Goal: Communication & Community: Answer question/provide support

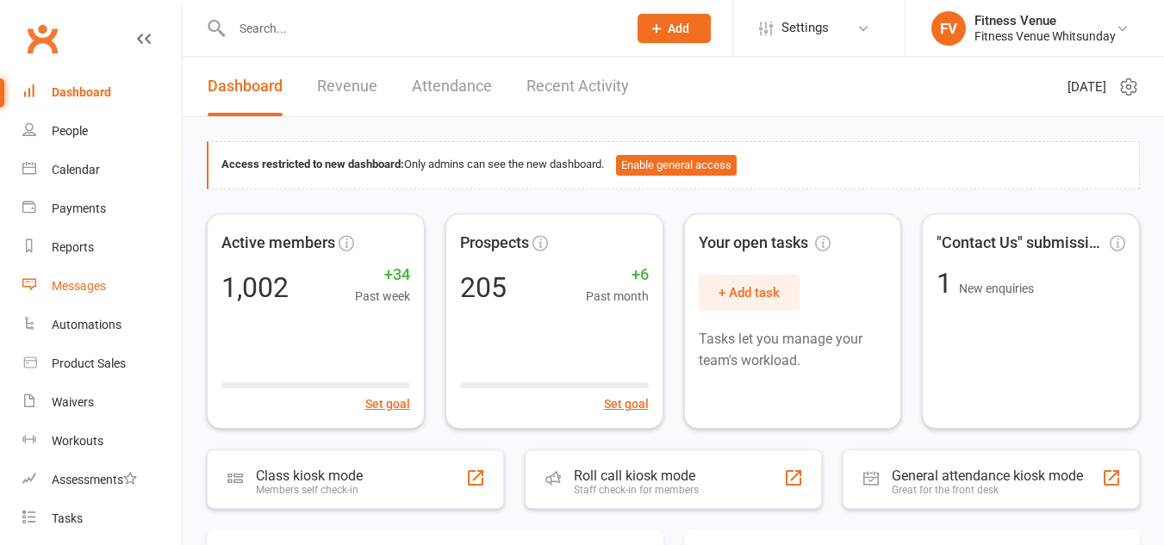
click at [90, 288] on div "Messages" at bounding box center [79, 286] width 54 height 14
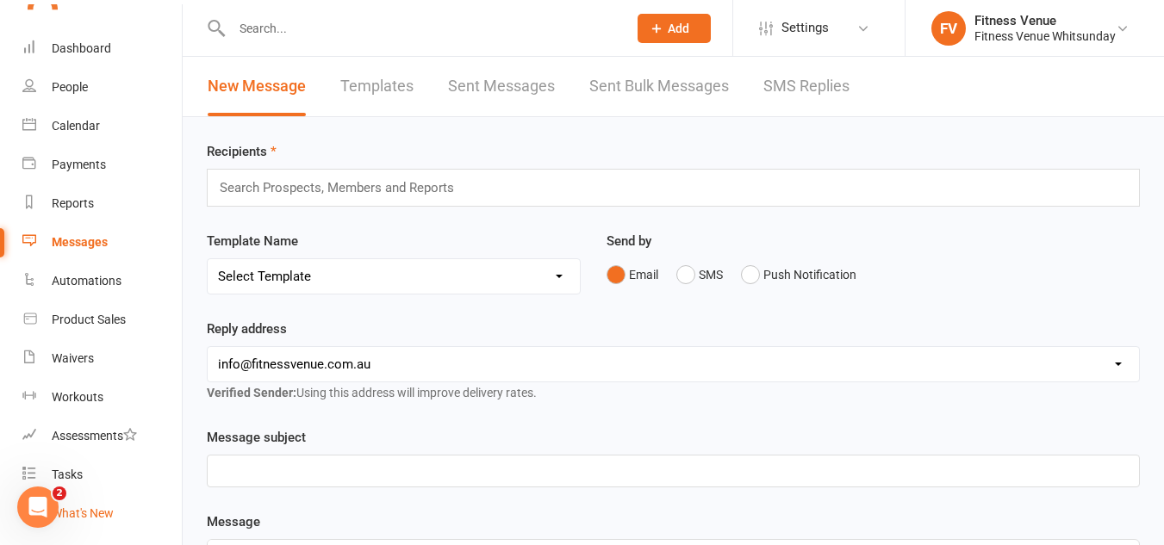
scroll to position [86, 0]
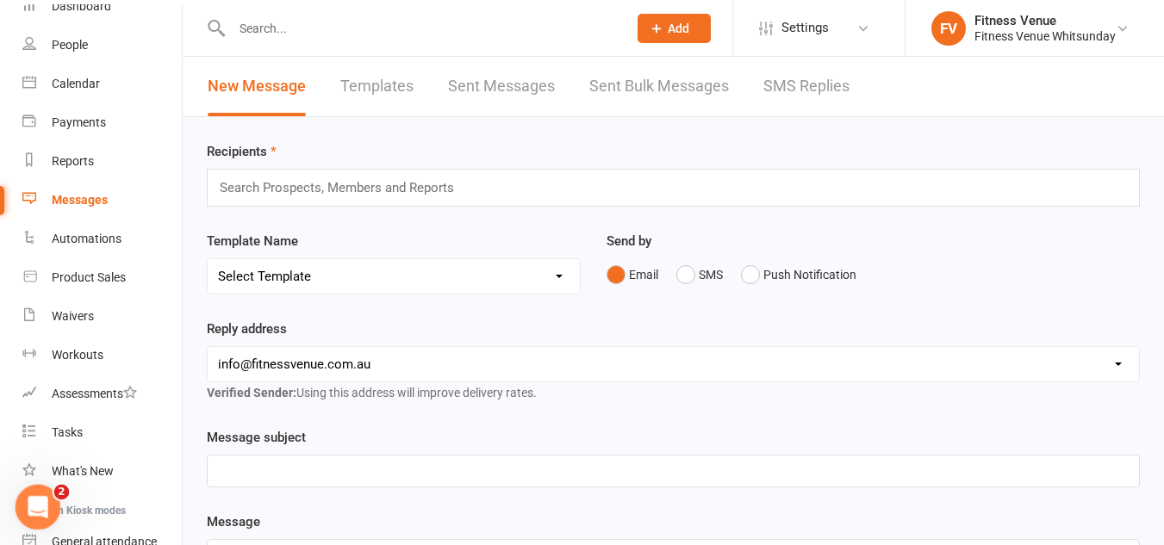
click at [33, 501] on icon "Open Intercom Messenger" at bounding box center [36, 505] width 28 height 28
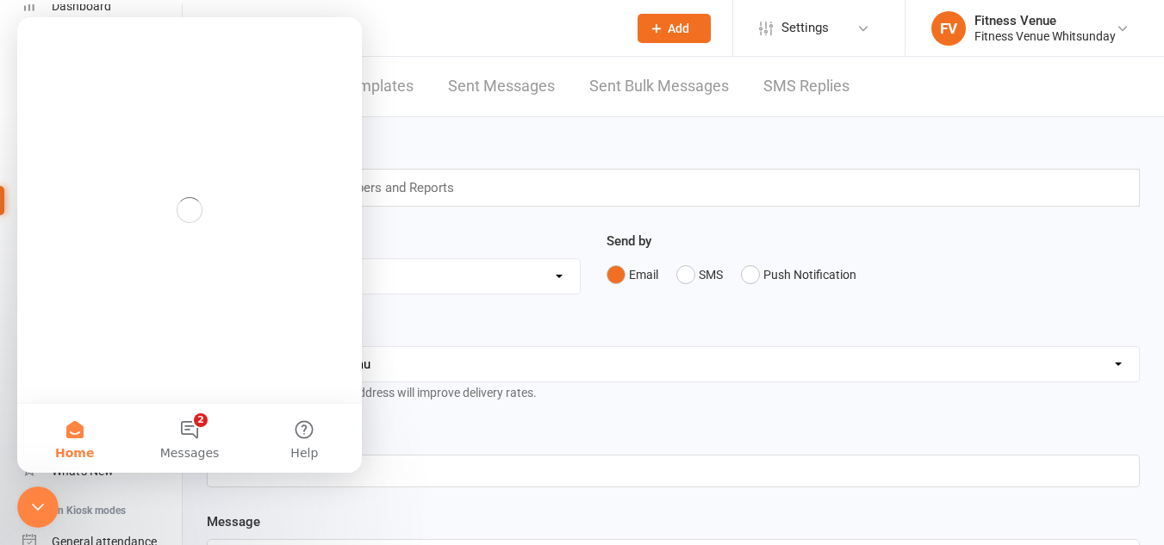
scroll to position [0, 0]
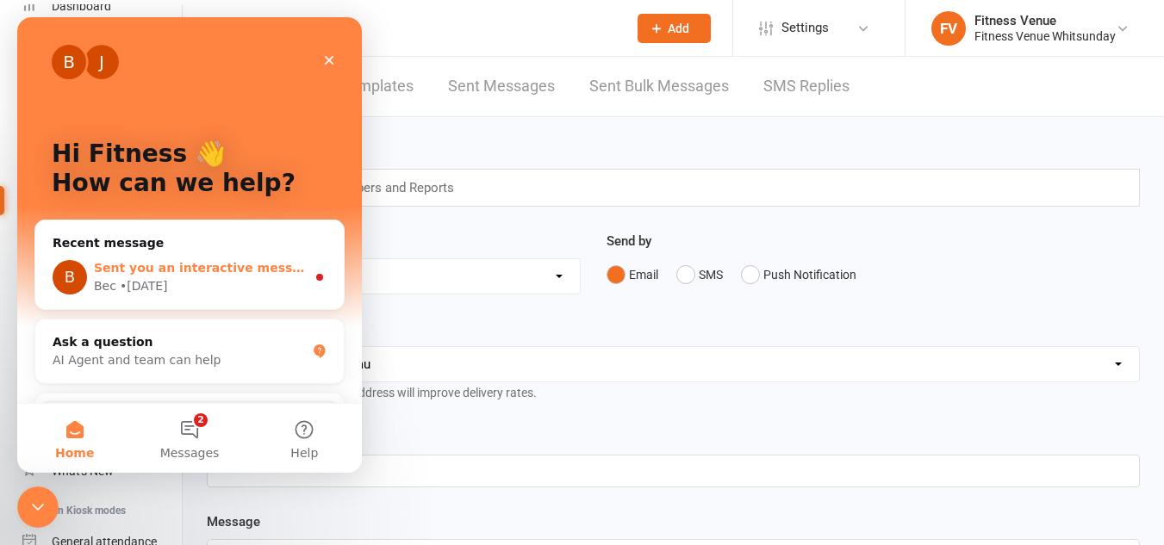
click at [209, 279] on div "Bec • 1d ago" at bounding box center [200, 286] width 212 height 18
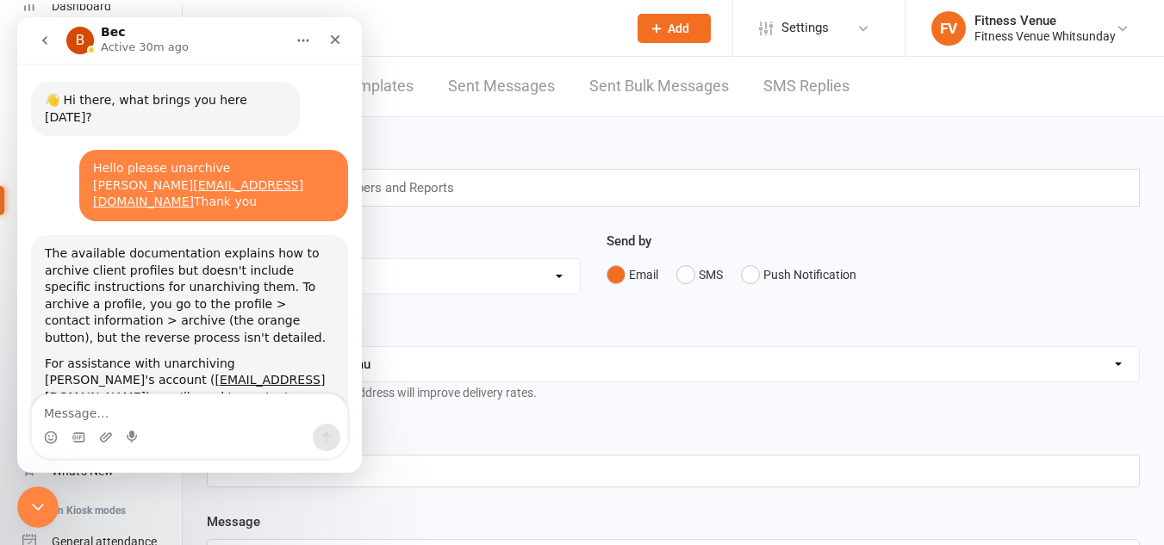
scroll to position [20, 0]
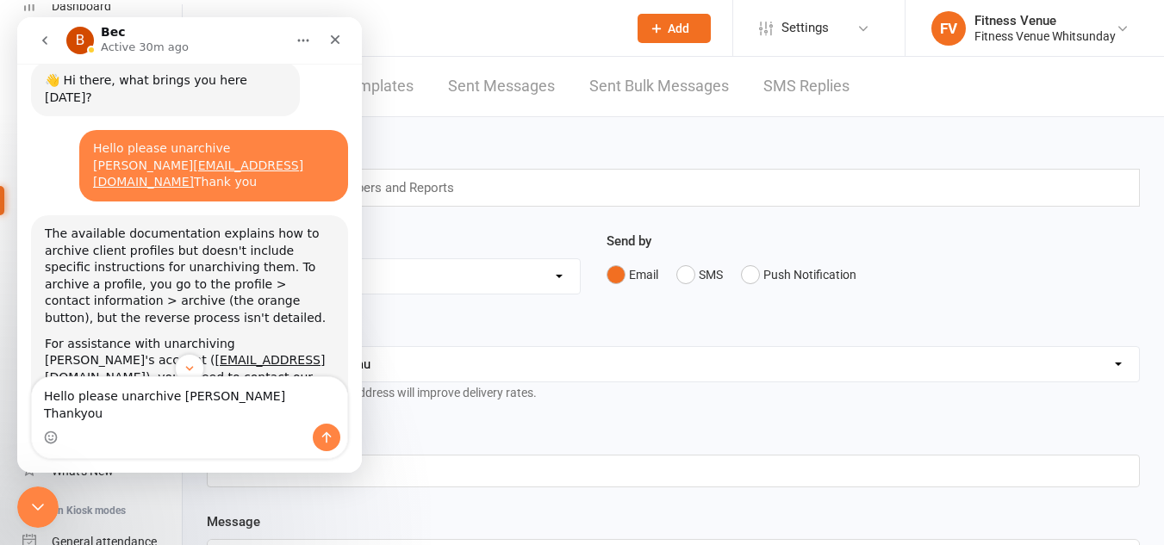
type textarea "Hello please unarchive [PERSON_NAME] Thankyou"
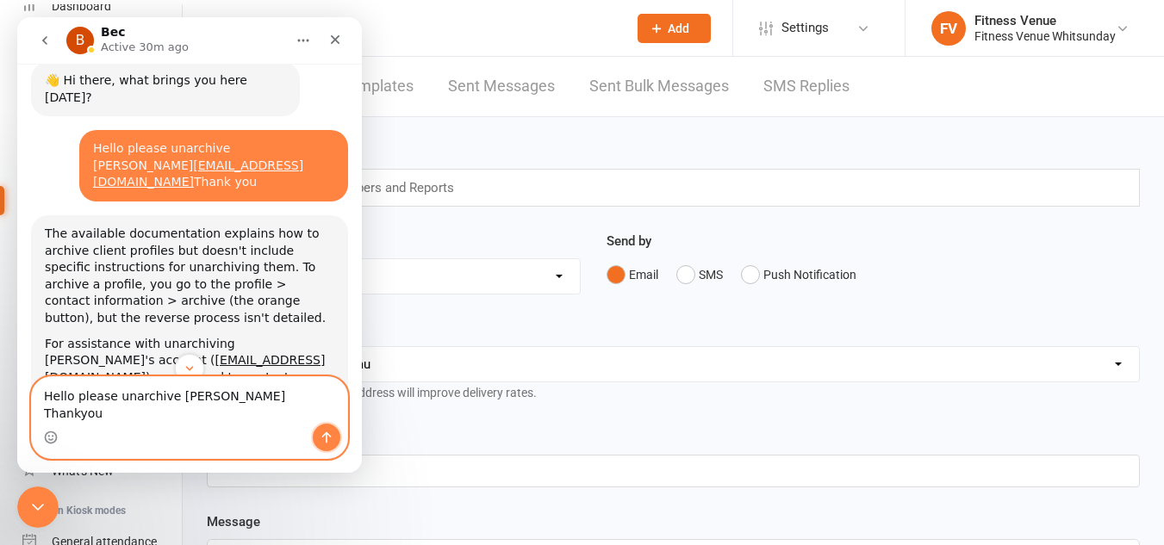
click at [320, 440] on icon "Send a message…" at bounding box center [327, 438] width 14 height 14
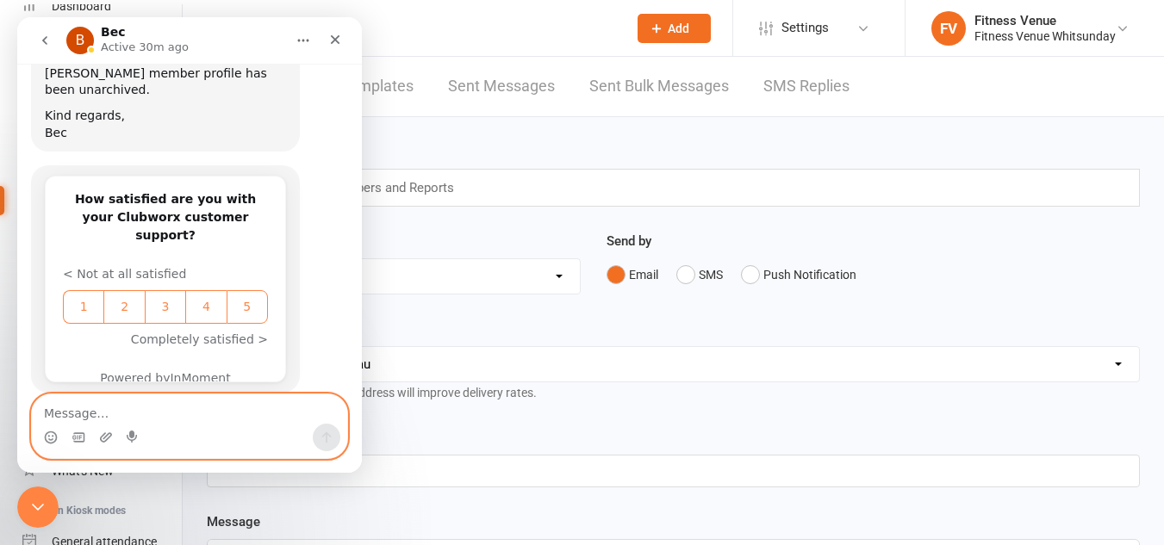
scroll to position [1125, 0]
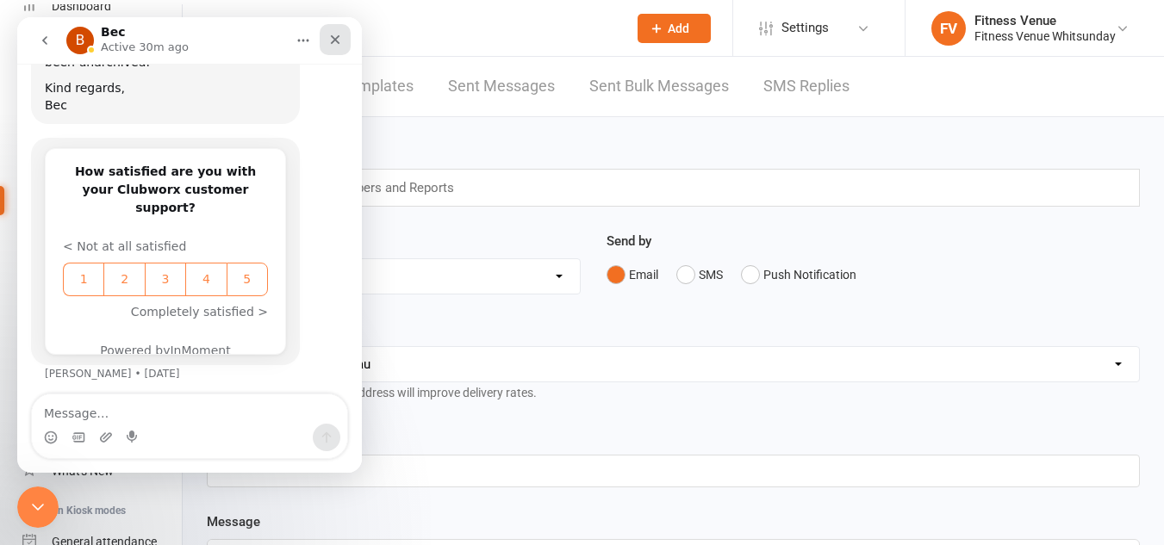
click at [328, 34] on icon "Close" at bounding box center [335, 40] width 14 height 14
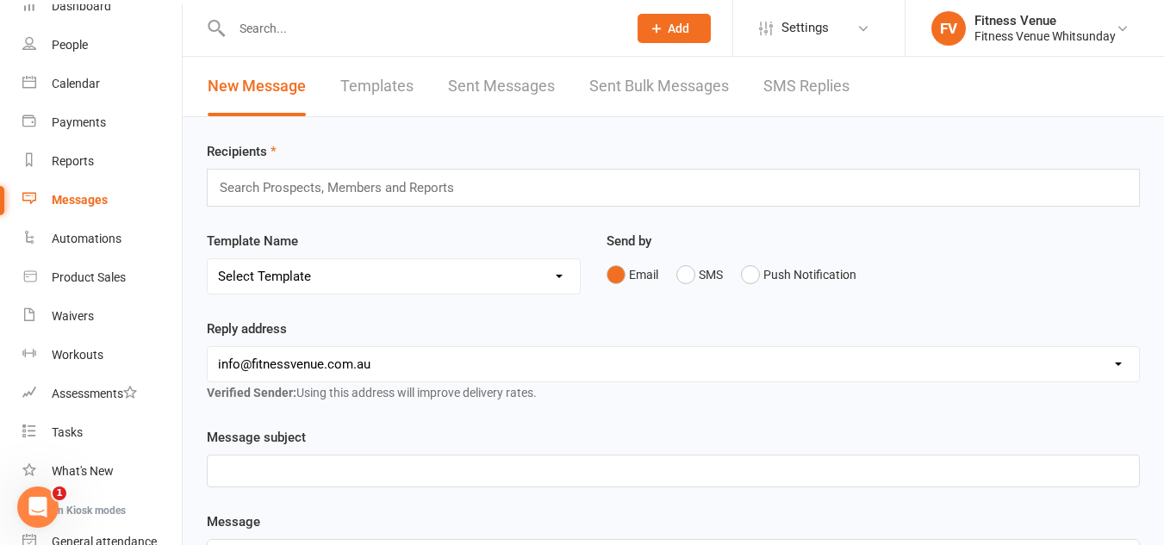
scroll to position [0, 0]
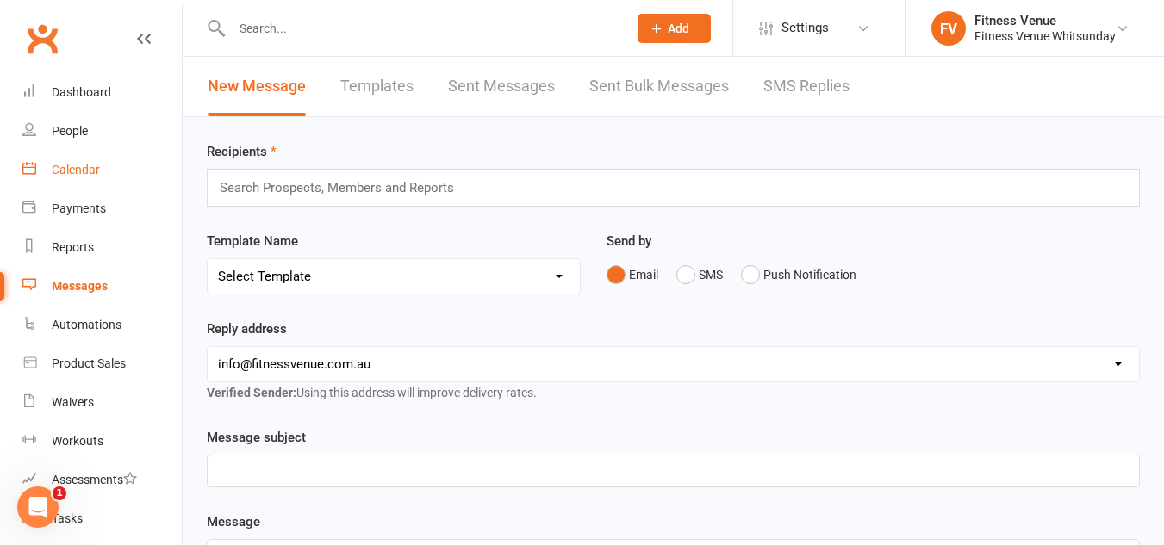
click at [78, 172] on div "Calendar" at bounding box center [76, 170] width 48 height 14
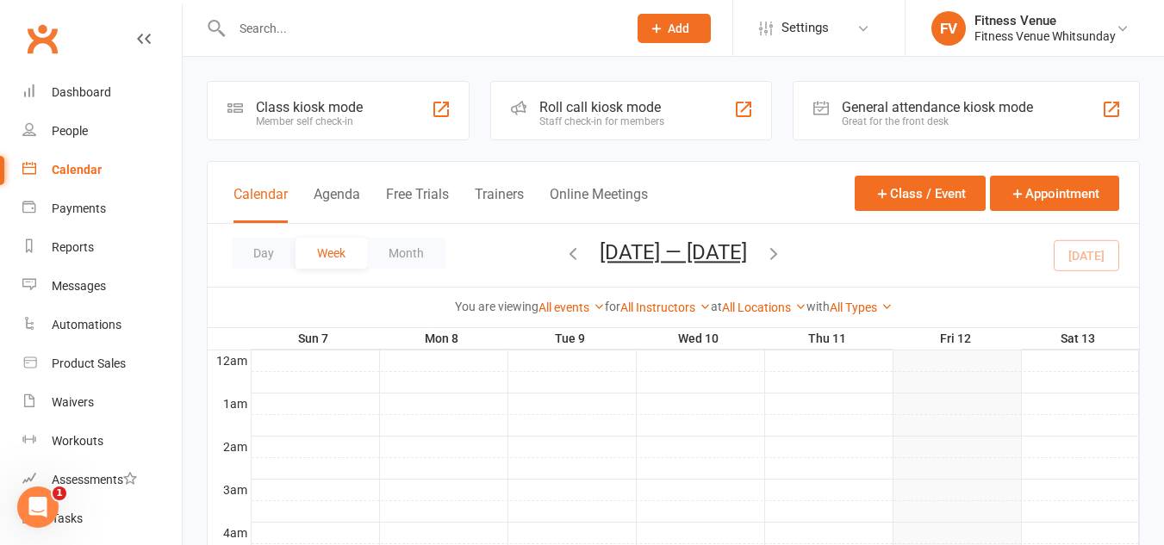
scroll to position [1176, 0]
click at [326, 31] on input "text" at bounding box center [421, 28] width 388 height 24
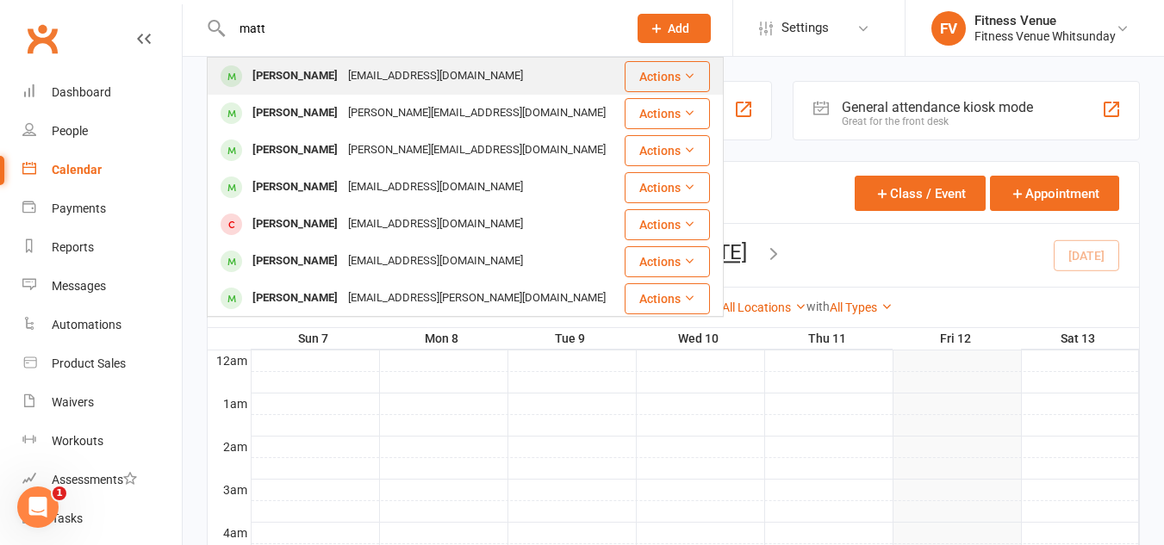
type input "matt"
click at [343, 71] on div "Frymatt@live.com" at bounding box center [435, 76] width 185 height 25
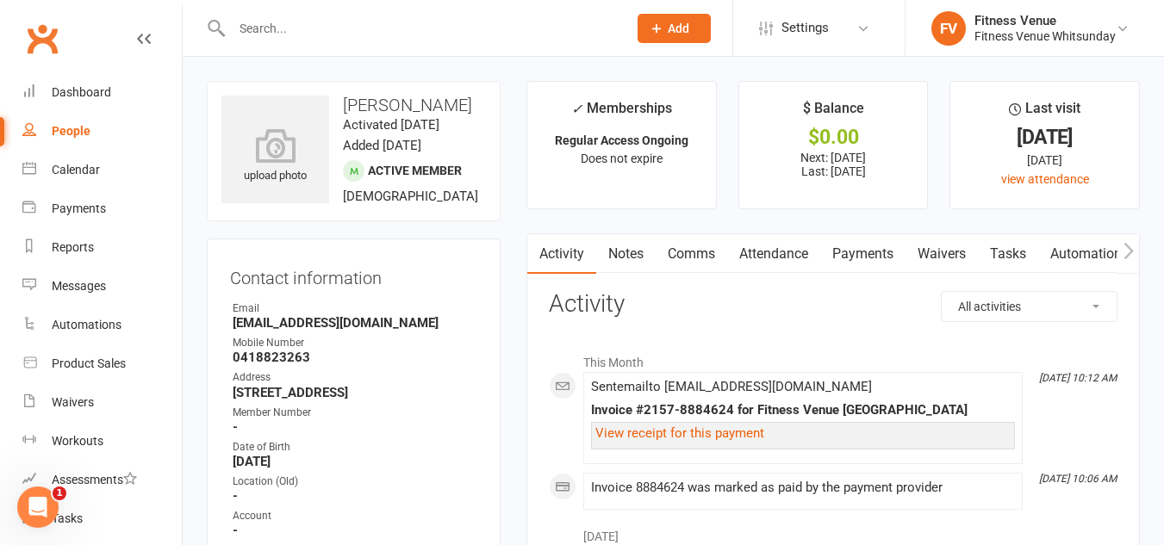
click at [854, 250] on link "Payments" at bounding box center [862, 254] width 85 height 40
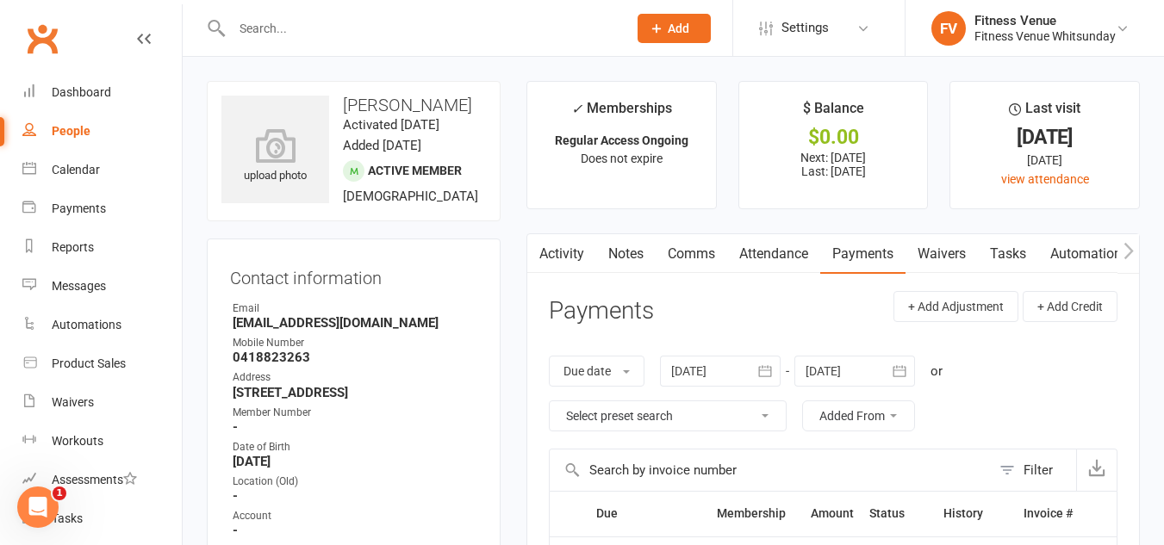
click at [321, 15] on div at bounding box center [411, 28] width 408 height 56
click at [311, 28] on input "text" at bounding box center [421, 28] width 388 height 24
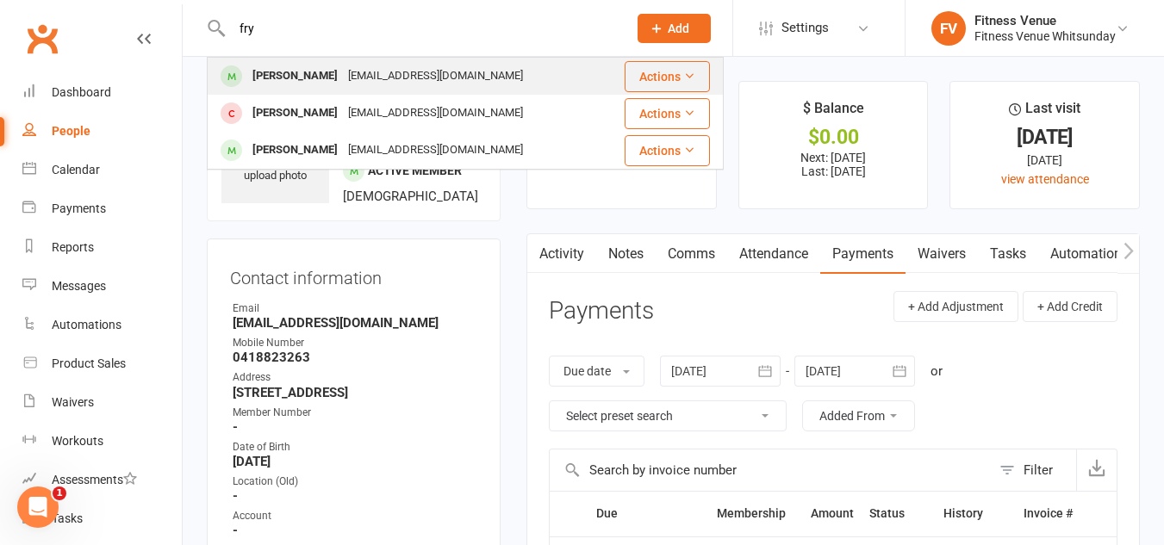
type input "fry"
click at [343, 78] on div "Frymatt@live.com" at bounding box center [435, 76] width 185 height 25
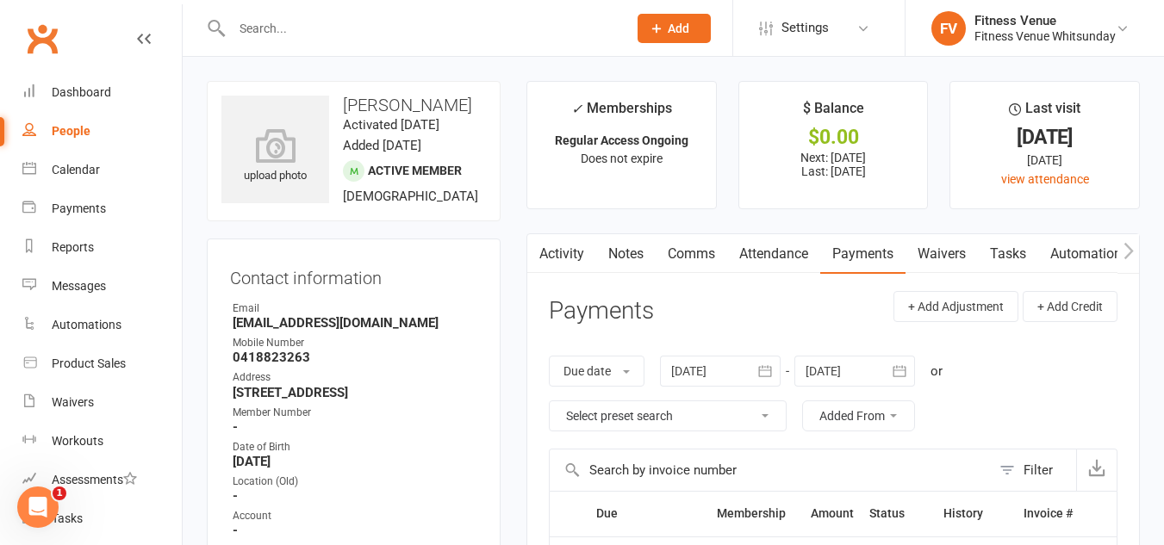
click at [251, 31] on input "text" at bounding box center [421, 28] width 388 height 24
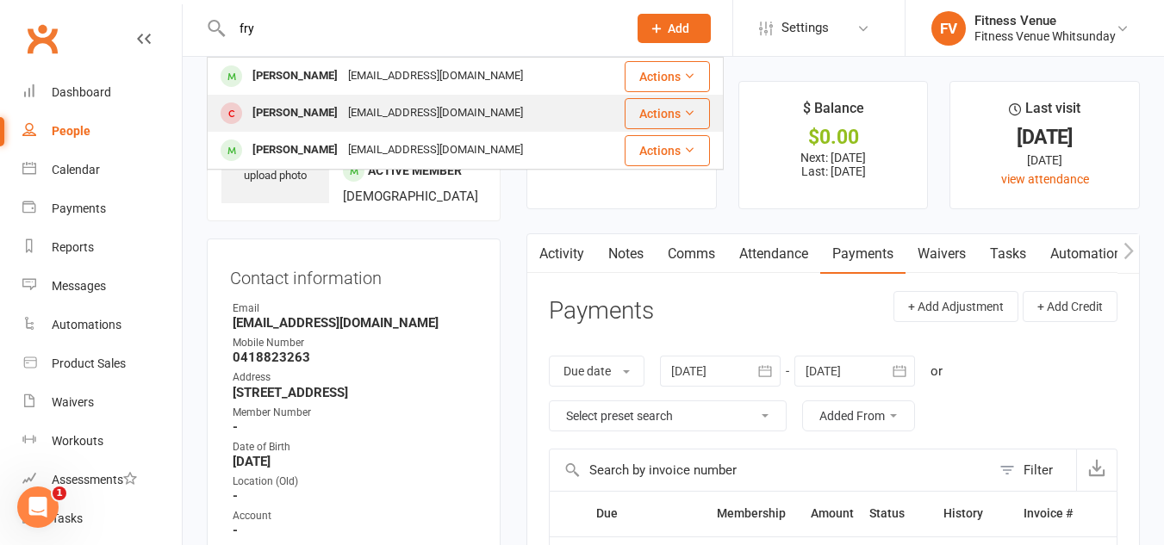
type input "fry"
click at [296, 115] on div "Matt Fry" at bounding box center [295, 113] width 96 height 25
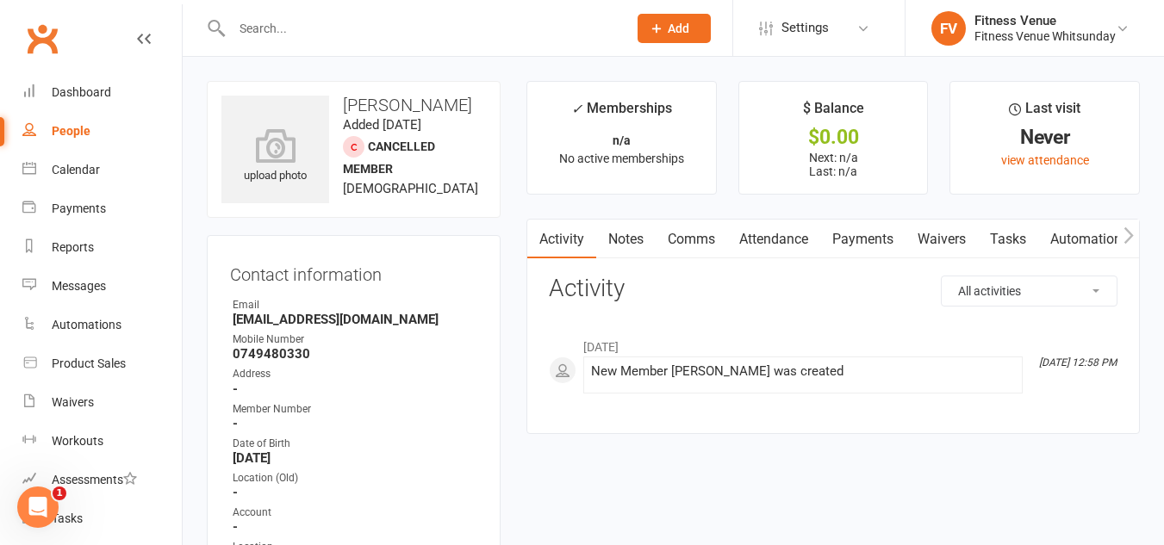
click at [263, 26] on input "text" at bounding box center [421, 28] width 388 height 24
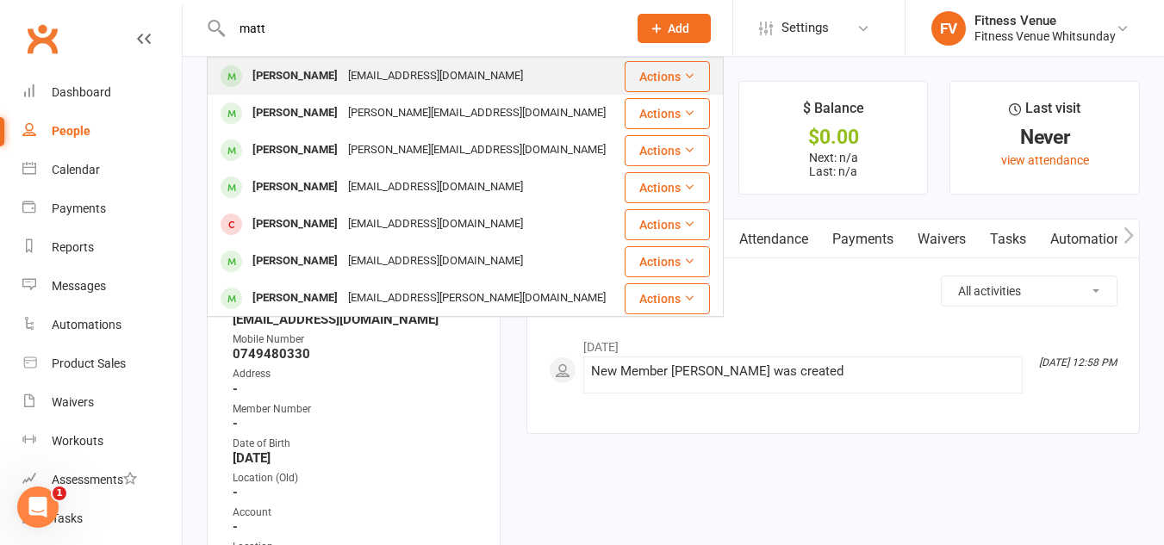
type input "matt"
click at [343, 72] on div "Frymatt@live.com" at bounding box center [435, 76] width 185 height 25
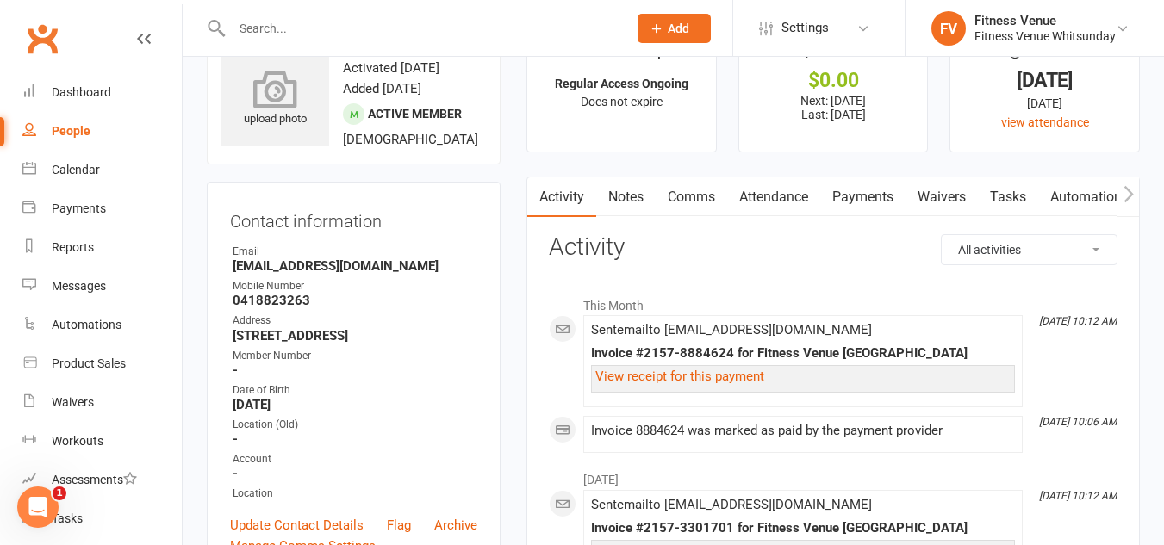
scroll to position [86, 0]
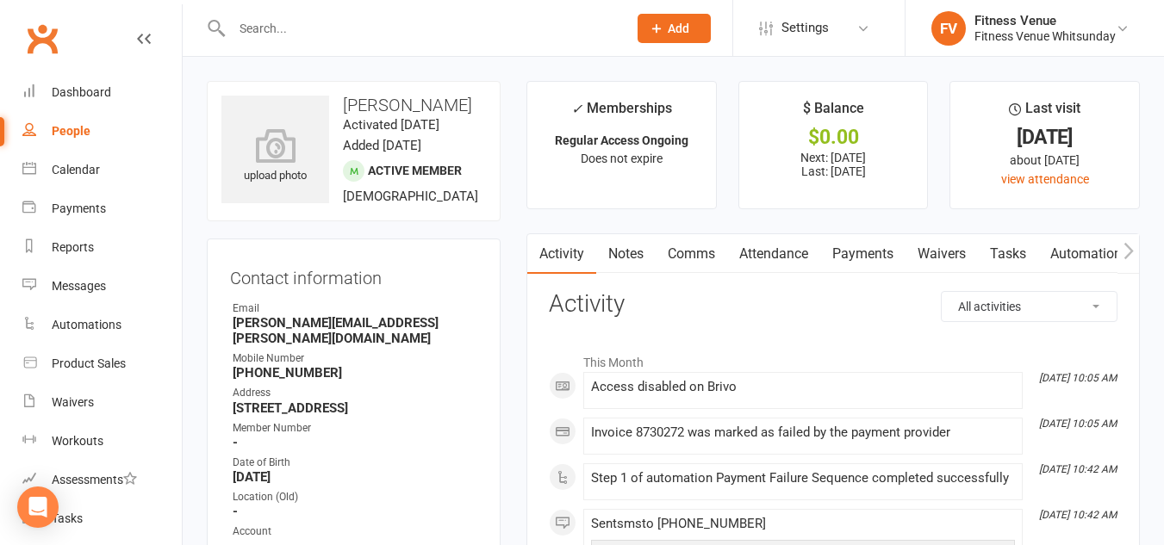
click at [769, 251] on link "Attendance" at bounding box center [773, 254] width 93 height 40
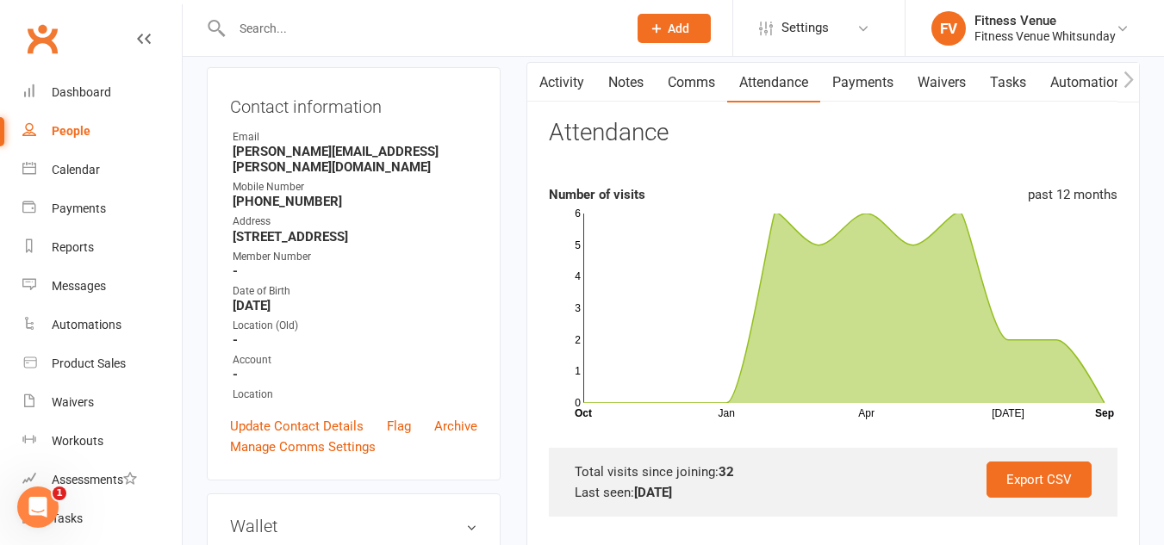
scroll to position [172, 0]
click at [686, 82] on link "Comms" at bounding box center [690, 82] width 71 height 40
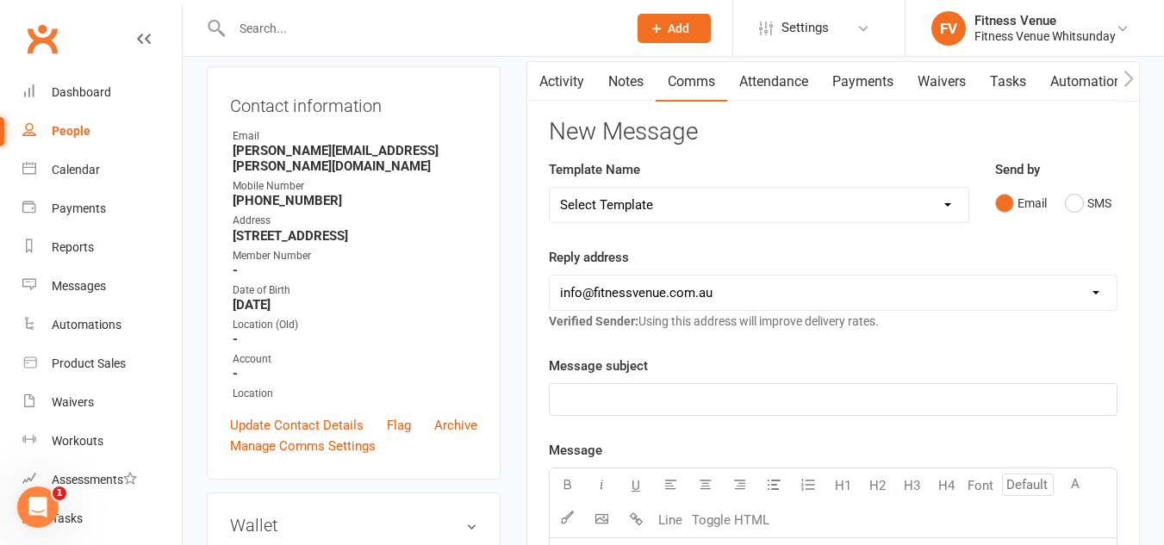
click at [686, 208] on select "Select Template [SMS] Excessive Defaults [Email] Membership Expiry [SMS] Member…" at bounding box center [758, 205] width 419 height 34
select select "4"
click at [549, 188] on select "Select Template [SMS] Excessive Defaults [Email] Membership Expiry [SMS] Member…" at bounding box center [758, 205] width 419 height 34
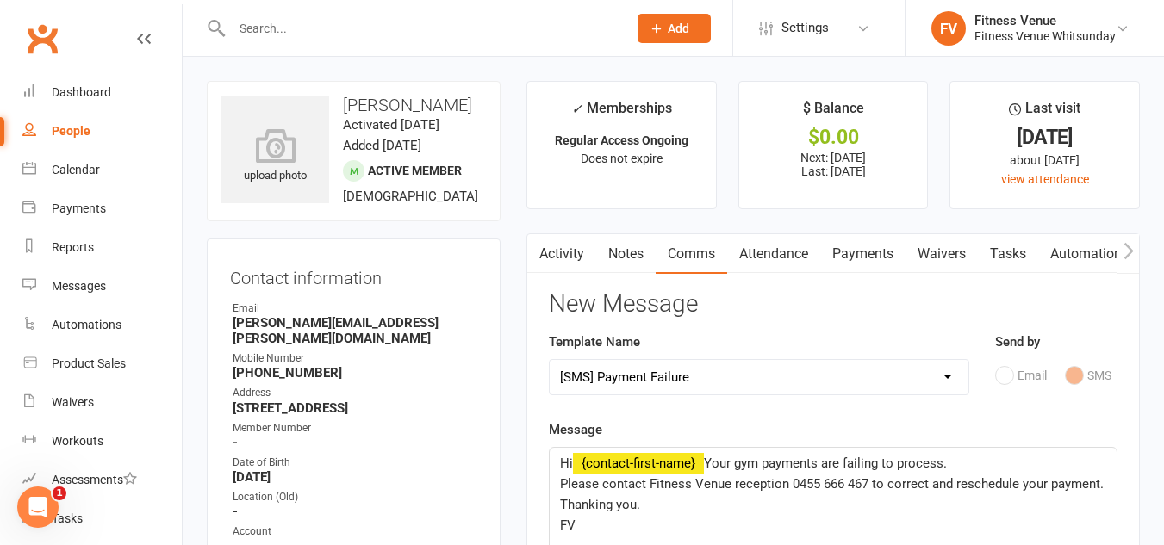
click at [864, 260] on link "Payments" at bounding box center [862, 254] width 85 height 40
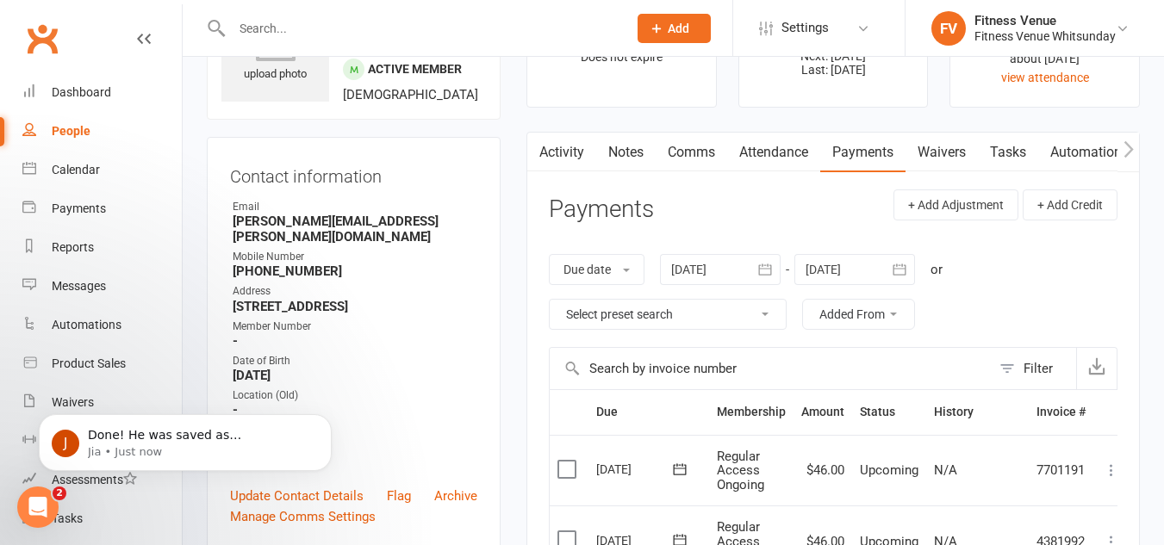
scroll to position [86, 0]
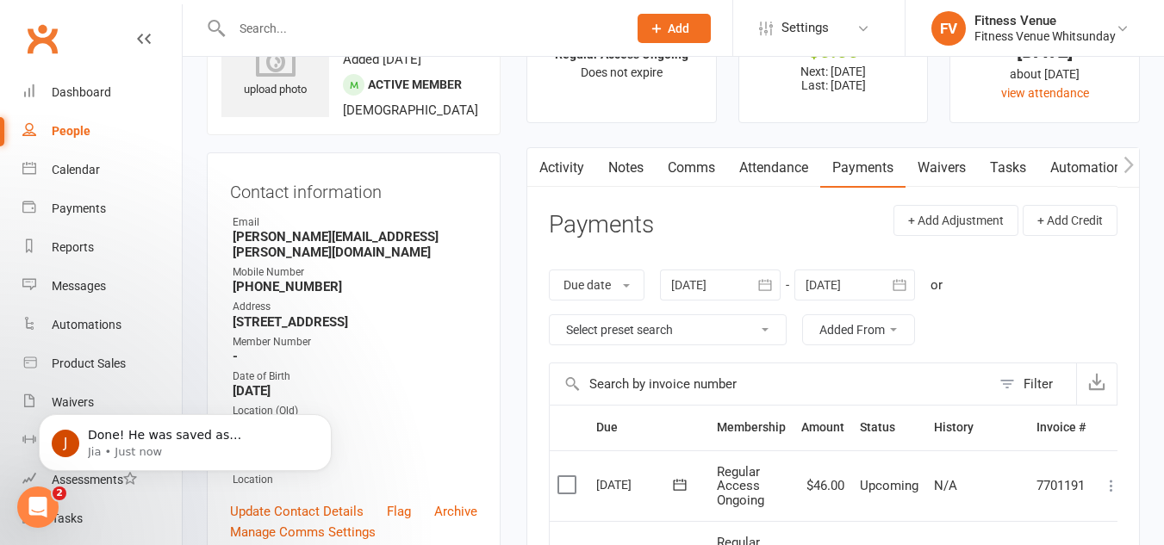
click at [711, 171] on link "Comms" at bounding box center [690, 168] width 71 height 40
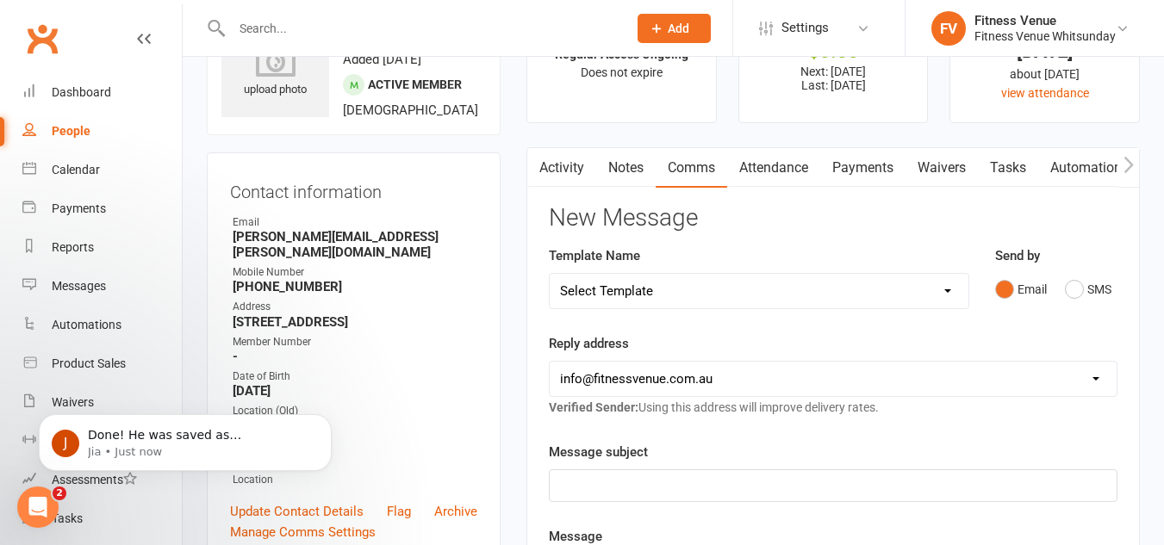
click at [692, 295] on select "Select Template [SMS] Excessive Defaults [Email] Membership Expiry [SMS] Member…" at bounding box center [758, 291] width 419 height 34
select select "4"
click at [549, 274] on select "Select Template [SMS] Excessive Defaults [Email] Membership Expiry [SMS] Member…" at bounding box center [758, 291] width 419 height 34
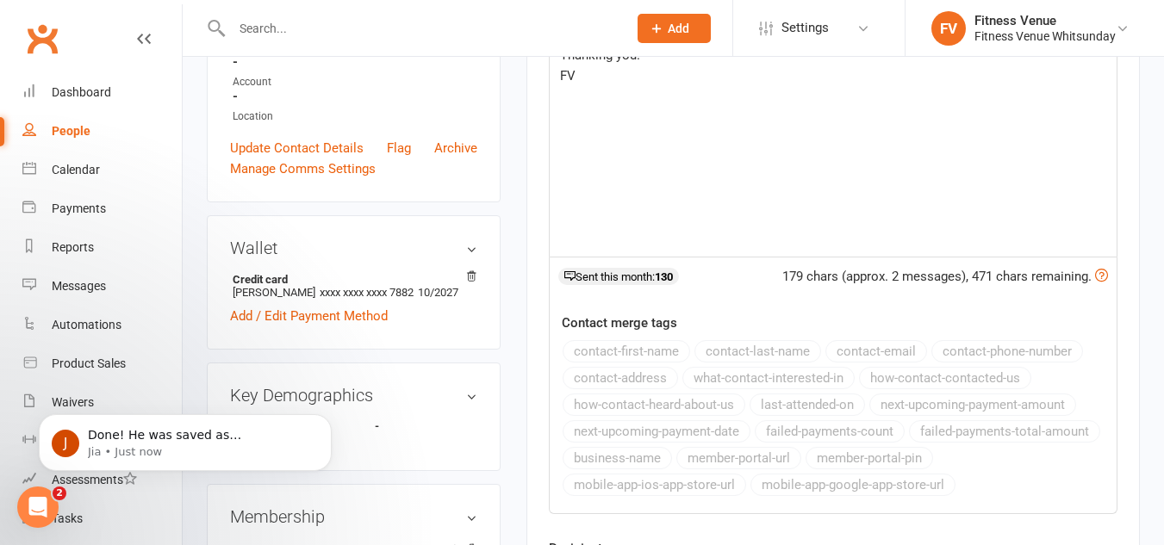
scroll to position [603, 0]
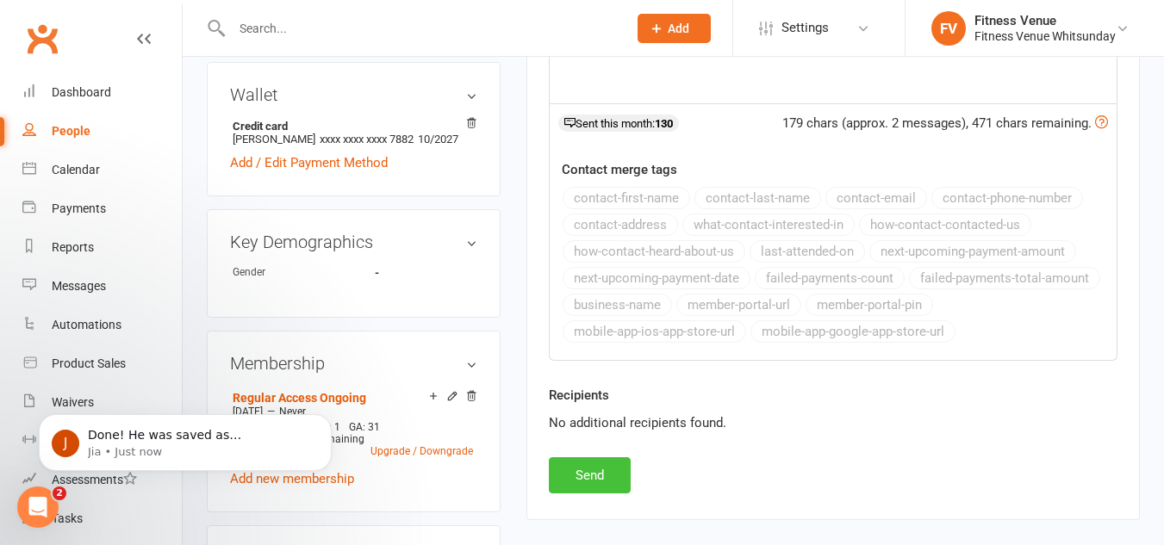
click at [612, 470] on button "Send" at bounding box center [590, 475] width 82 height 36
select select
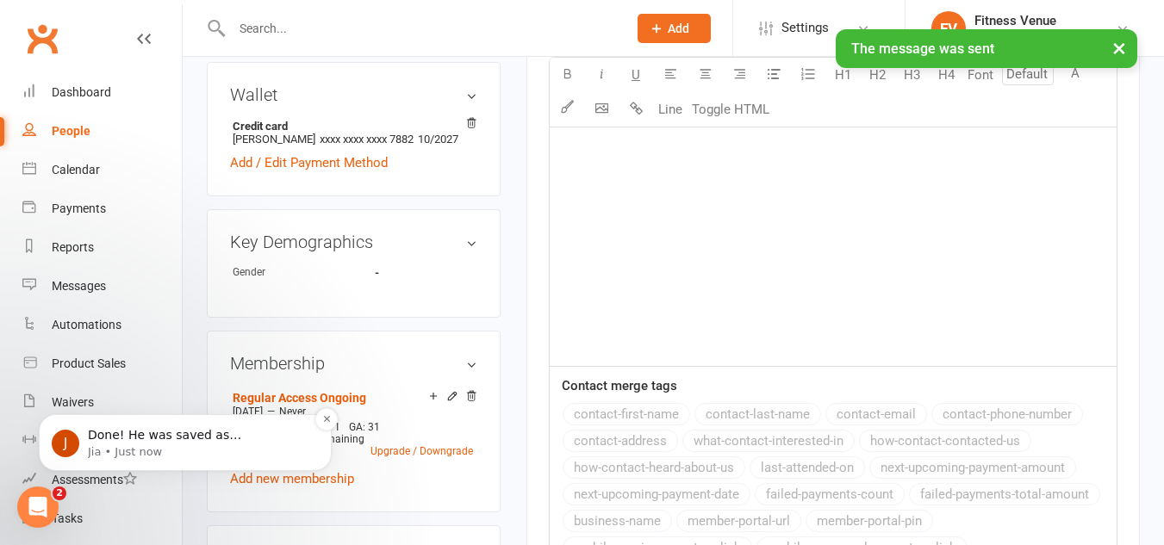
click at [248, 452] on p "Jia • Just now" at bounding box center [199, 452] width 222 height 16
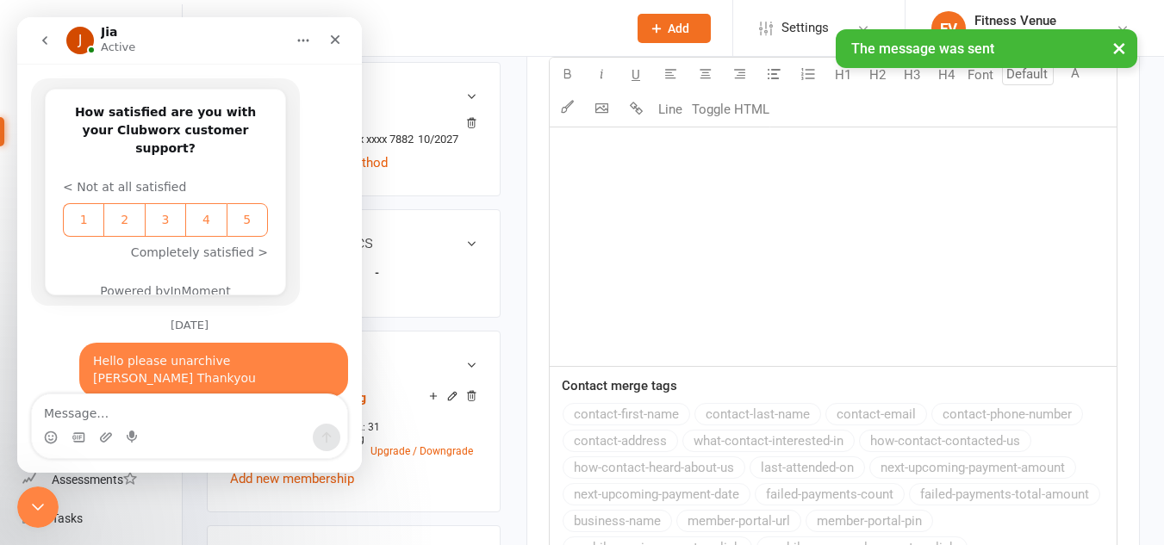
scroll to position [1204, 0]
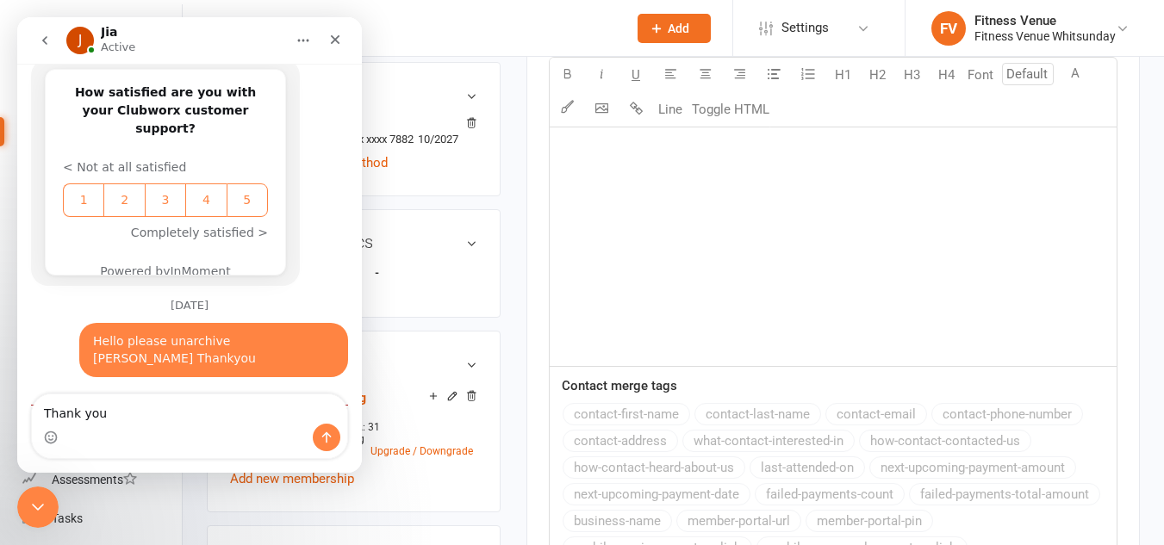
type textarea "Thank you"
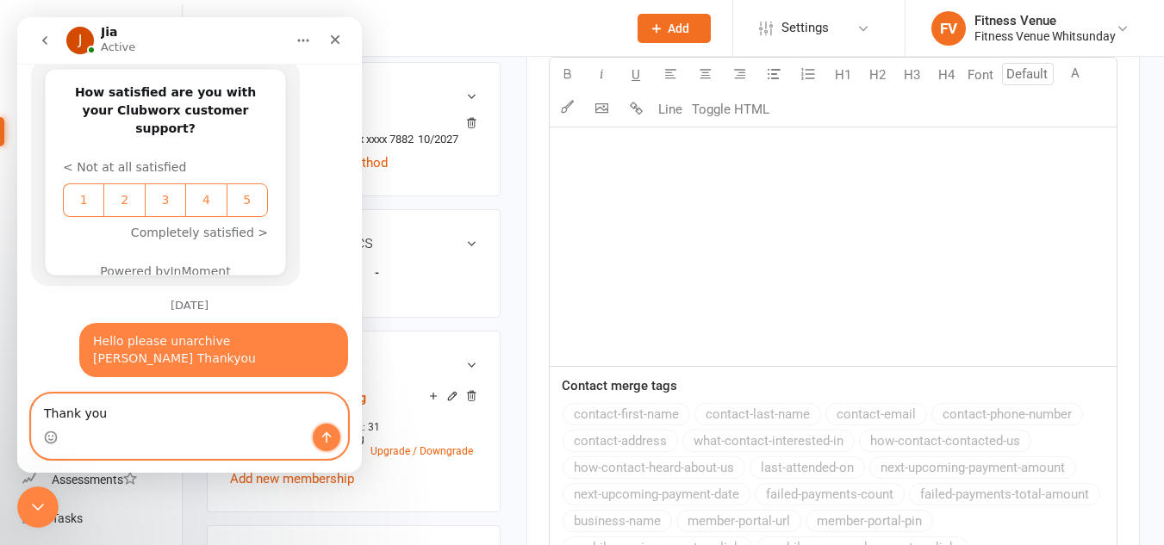
click at [335, 438] on button "Send a message…" at bounding box center [327, 438] width 28 height 28
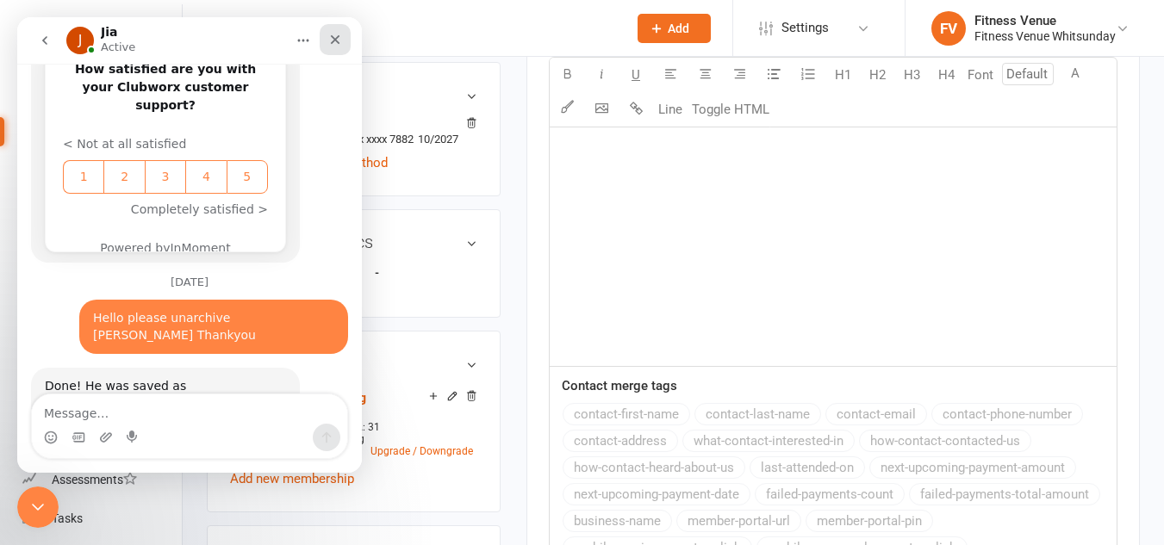
click at [337, 39] on icon "Close" at bounding box center [335, 39] width 9 height 9
